Goal: Task Accomplishment & Management: Complete application form

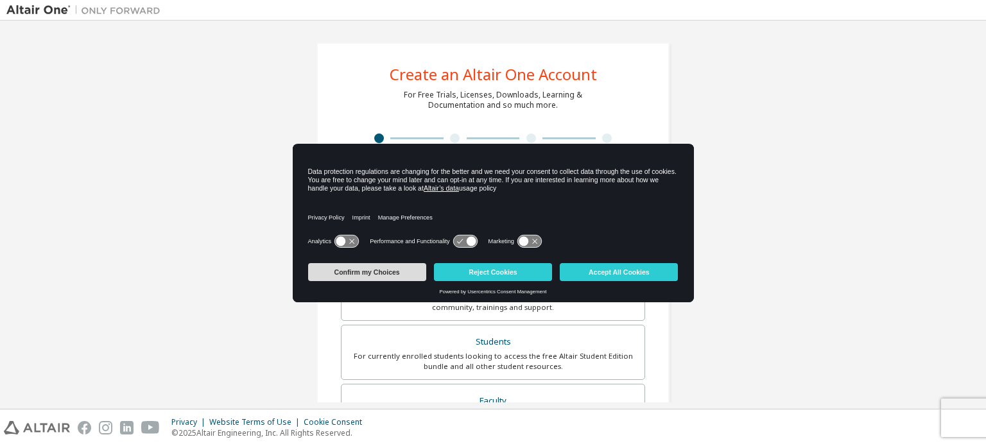
click at [370, 270] on button "Confirm my Choices" at bounding box center [367, 272] width 118 height 18
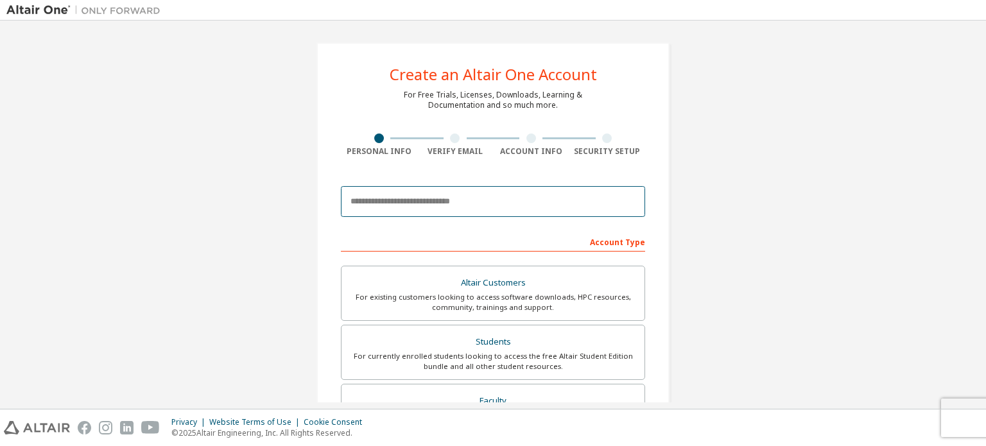
click at [427, 203] on input "email" at bounding box center [493, 201] width 304 height 31
type input "**********"
type input "*****"
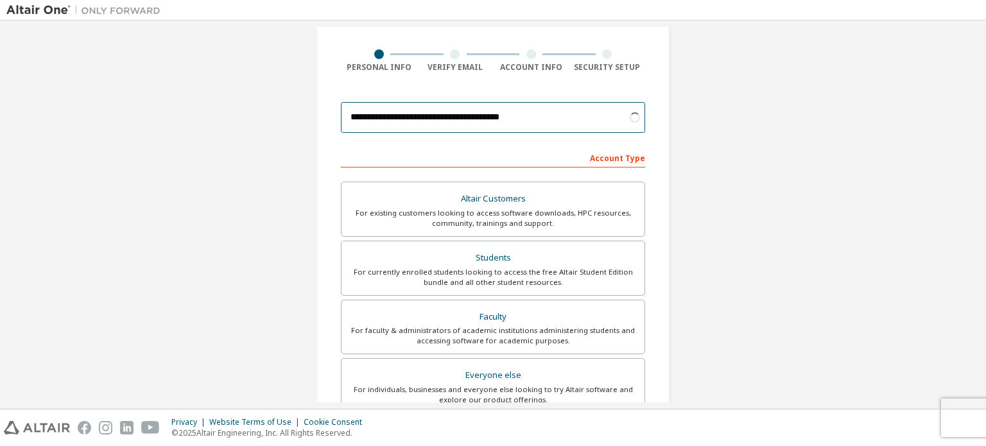
scroll to position [128, 0]
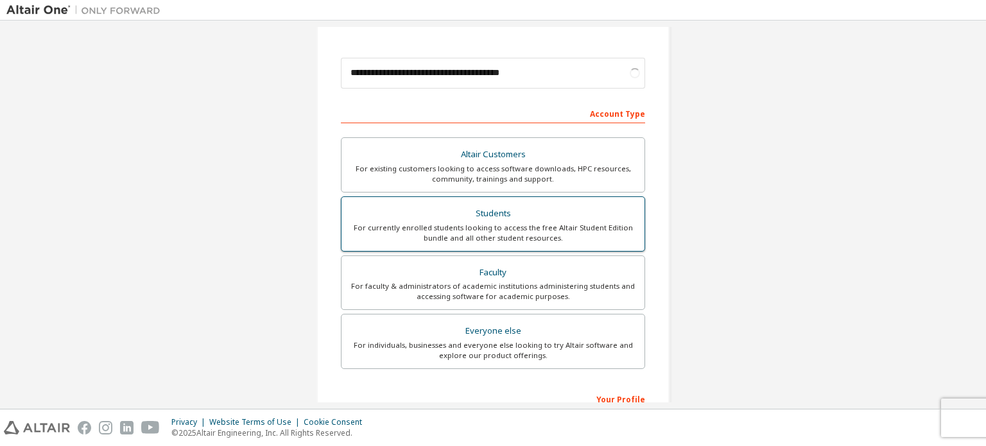
click at [476, 220] on div "Students" at bounding box center [493, 214] width 288 height 18
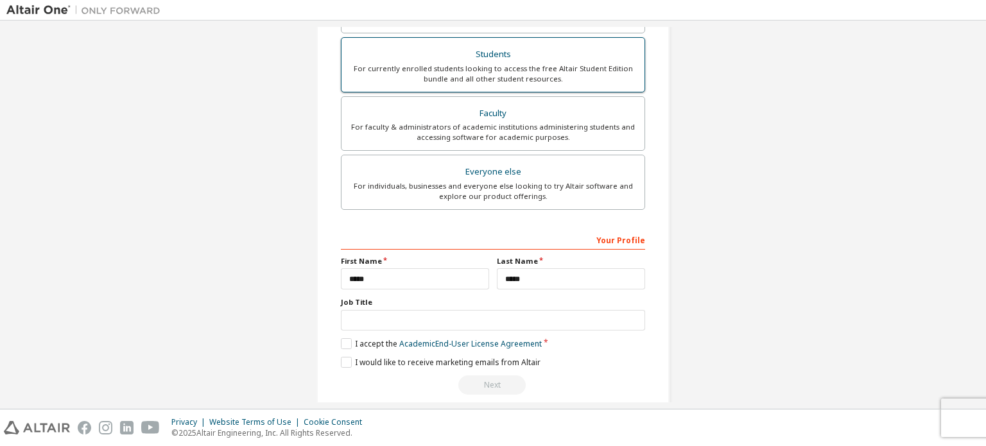
scroll to position [301, 0]
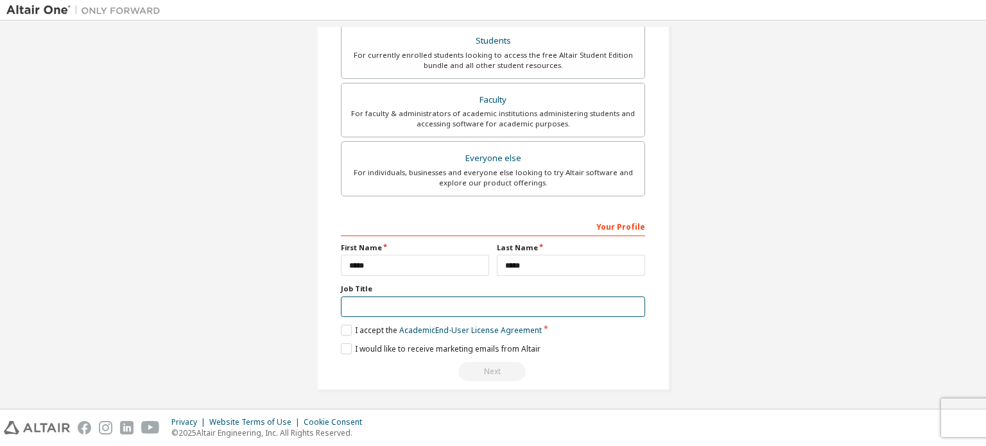
click at [404, 302] on input "text" at bounding box center [493, 306] width 304 height 21
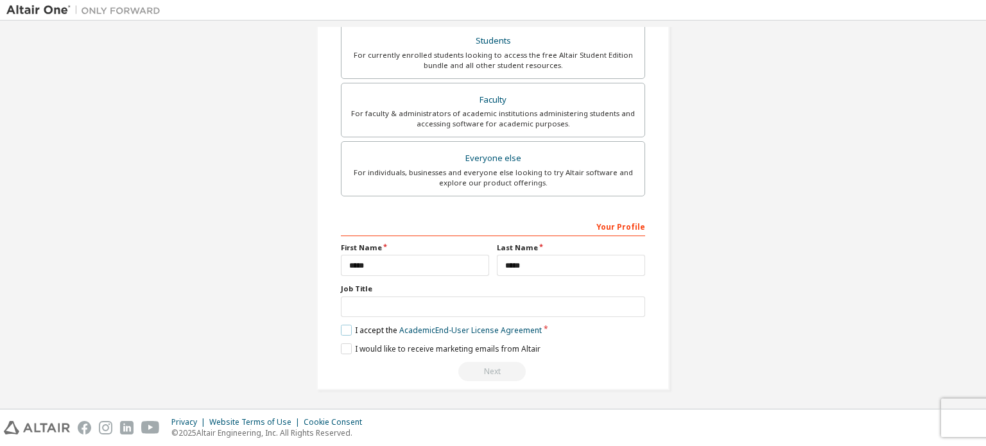
click at [341, 327] on label "I accept the Academic End-User License Agreement" at bounding box center [441, 330] width 201 height 11
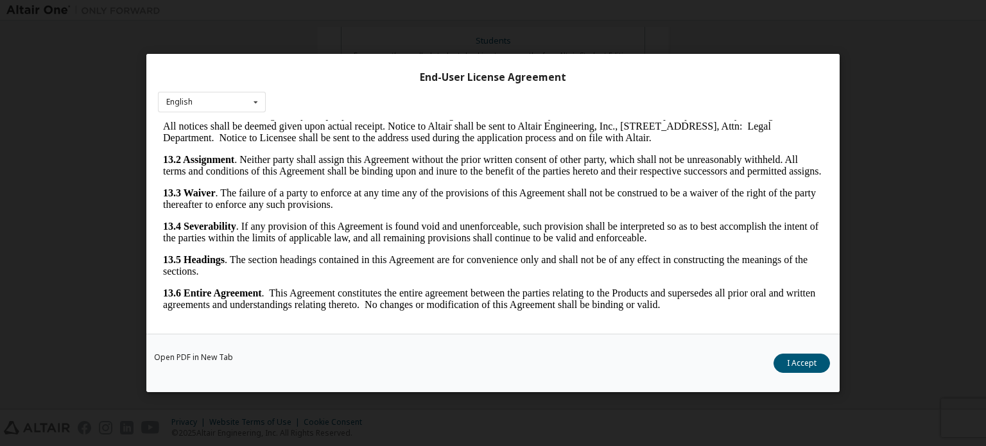
scroll to position [28, 0]
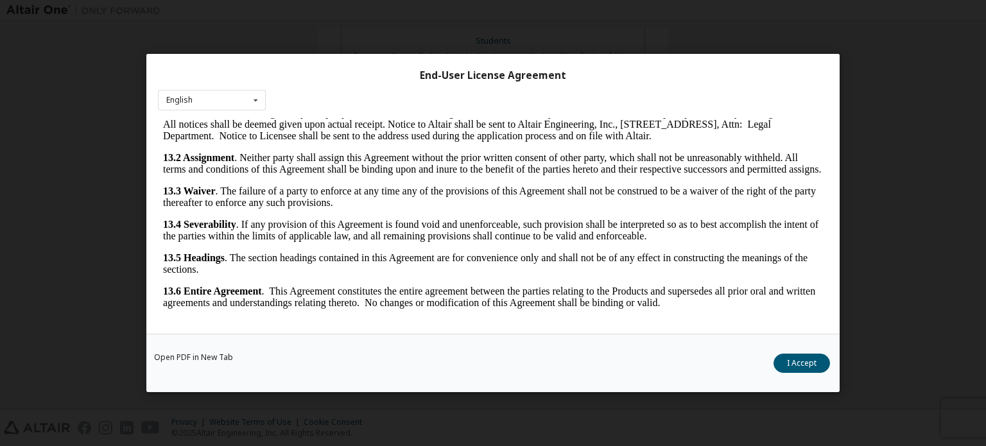
click at [814, 361] on button "I Accept" at bounding box center [801, 363] width 56 height 19
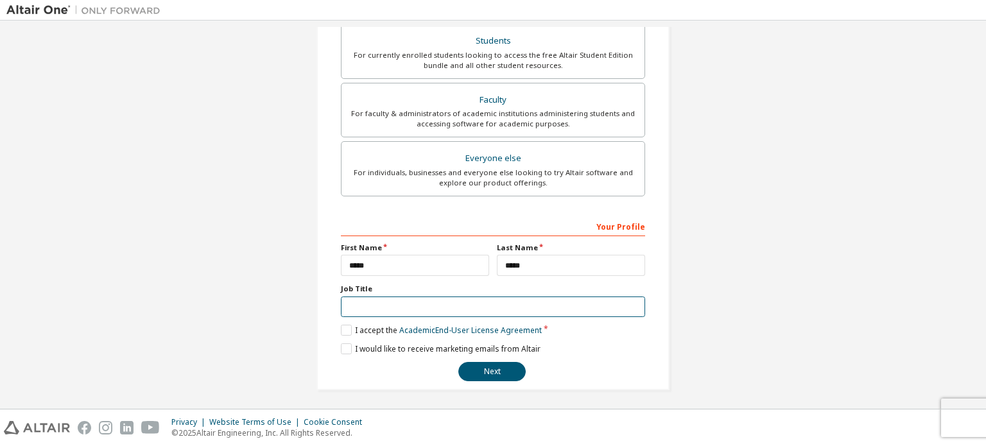
click at [386, 301] on input "text" at bounding box center [493, 306] width 304 height 21
type input "*******"
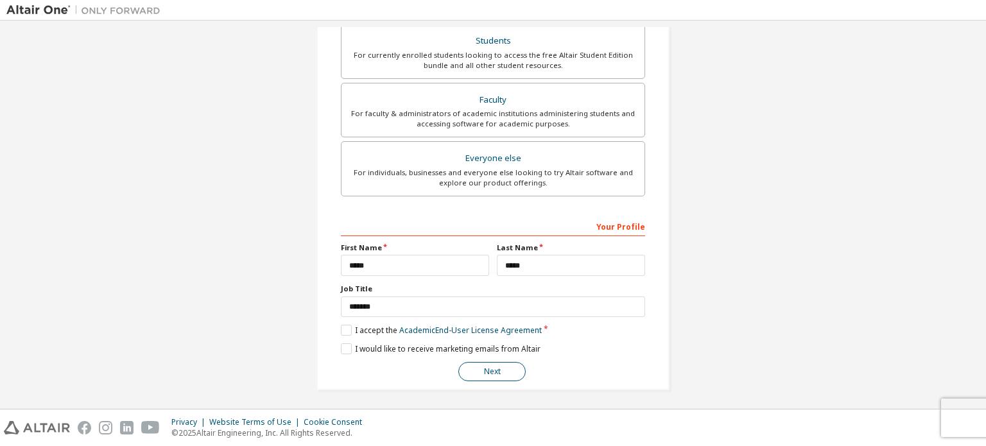
click at [481, 365] on button "Next" at bounding box center [491, 371] width 67 height 19
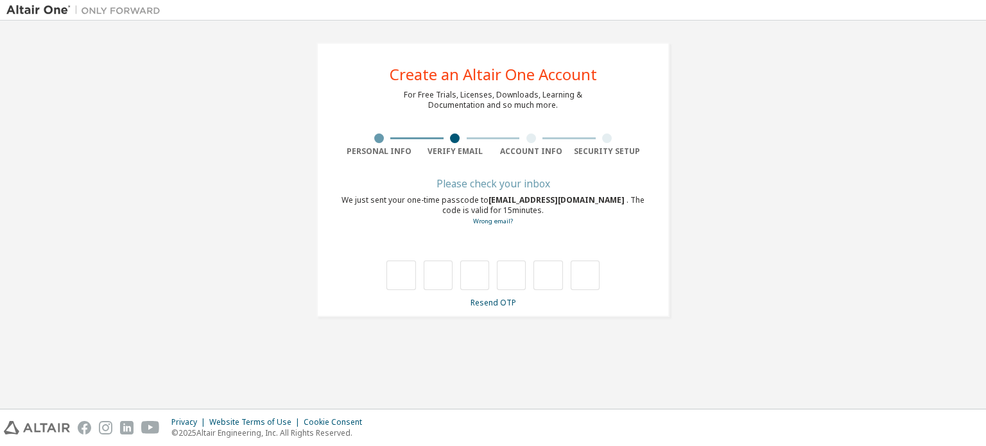
type input "*"
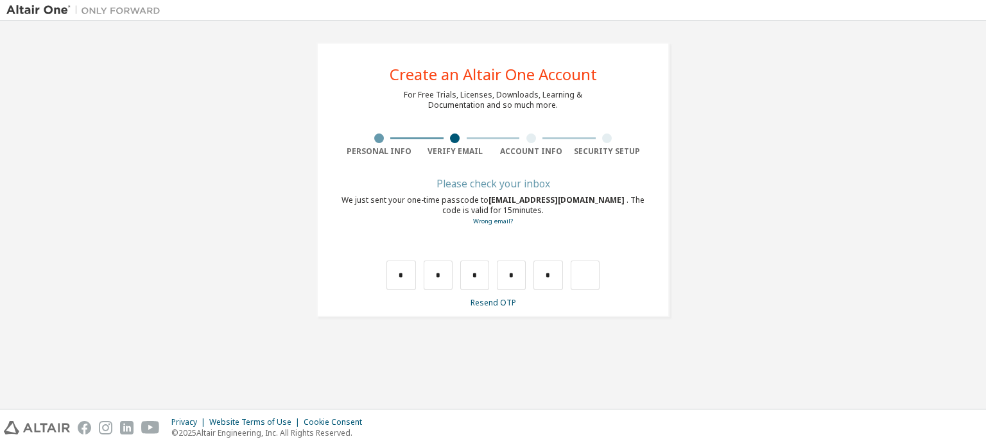
type input "*"
